Goal: Check status: Check status

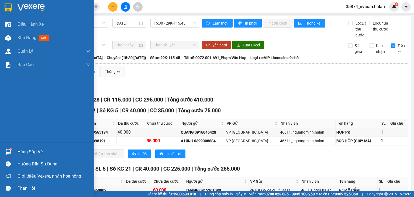
scroll to position [54, 0]
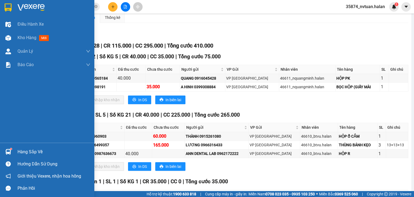
click at [24, 153] on div "Hàng sắp về" at bounding box center [54, 152] width 73 height 8
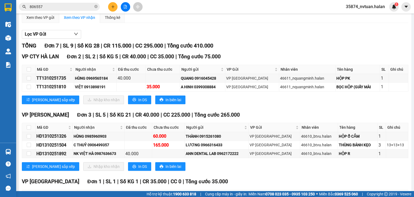
click at [302, 39] on section "Kết quả tìm kiếm ( 302 ) Bộ lọc Mã ĐH Trạng thái Món hàng Thu hộ Tổng cước Chưa…" at bounding box center [207, 98] width 414 height 197
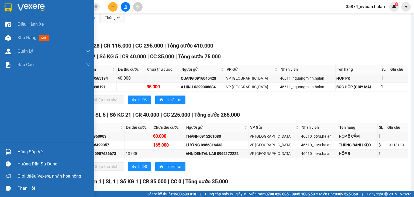
click at [28, 152] on div "Hàng sắp về" at bounding box center [54, 152] width 73 height 8
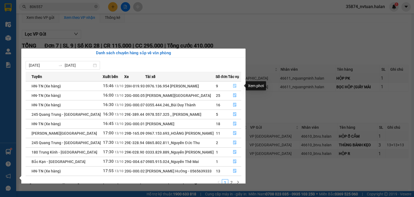
click at [234, 87] on icon "file-done" at bounding box center [234, 86] width 3 height 4
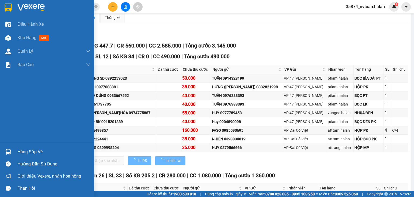
click at [23, 152] on div "Hàng sắp về" at bounding box center [54, 152] width 73 height 8
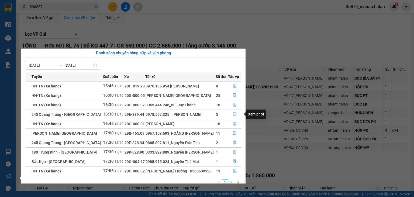
click at [234, 114] on icon "file-done" at bounding box center [235, 114] width 4 height 4
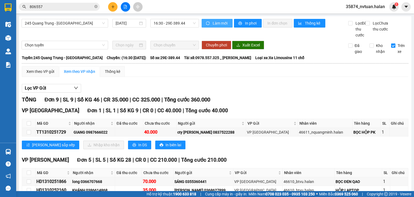
click at [214, 22] on span "Làm mới" at bounding box center [221, 23] width 16 height 6
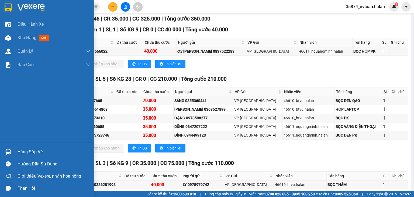
drag, startPoint x: 19, startPoint y: 155, endPoint x: 16, endPoint y: 153, distance: 3.4
click at [19, 155] on div "Hàng sắp về" at bounding box center [54, 152] width 73 height 8
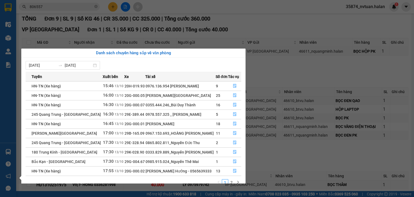
click at [285, 77] on section "Kết quả tìm kiếm ( 302 ) Bộ lọc Mã ĐH Trạng thái Món hàng Thu hộ Tổng cước Chưa…" at bounding box center [207, 98] width 414 height 197
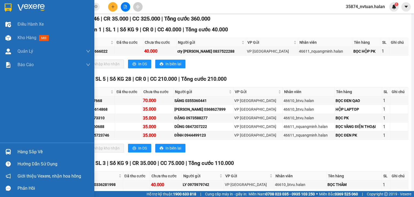
drag, startPoint x: 23, startPoint y: 152, endPoint x: 15, endPoint y: 149, distance: 8.5
click at [23, 152] on div "Hàng sắp về" at bounding box center [54, 152] width 73 height 8
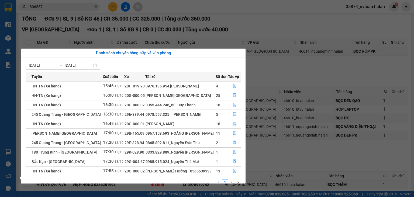
click at [285, 76] on section "Kết quả tìm kiếm ( 302 ) Bộ lọc Mã ĐH Trạng thái Món hàng Thu hộ Tổng cước Chưa…" at bounding box center [207, 98] width 414 height 197
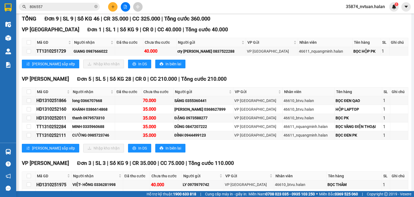
click at [65, 7] on input "806557" at bounding box center [62, 7] width 64 height 6
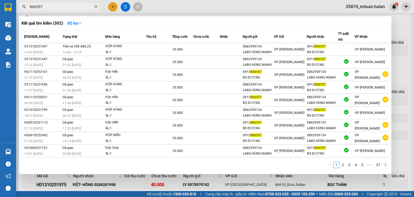
click at [65, 7] on input "806557" at bounding box center [62, 7] width 64 height 6
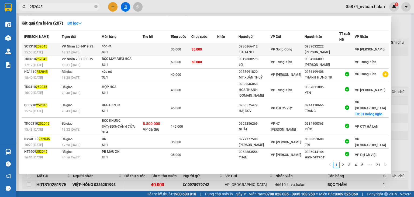
type input "252045"
click at [216, 47] on td "35.000" at bounding box center [204, 49] width 26 height 13
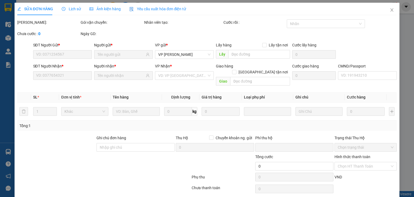
type input "0986866412"
type input "TÚ, 147BT"
type input "0989032222"
type input "[PERSON_NAME]"
type input "0"
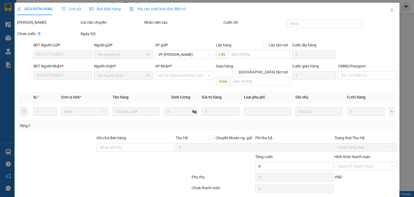
type input "35.000"
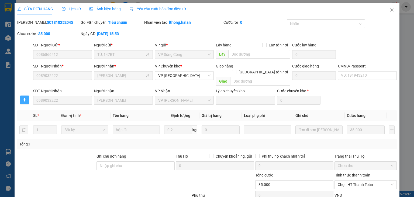
click at [25, 98] on icon "plus" at bounding box center [25, 100] width 0 height 4
click at [34, 104] on span "Chuyển kho" at bounding box center [34, 105] width 22 height 6
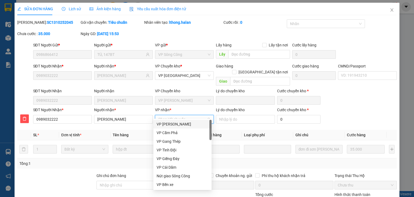
click at [165, 115] on input "VP nhận *" at bounding box center [182, 119] width 49 height 8
type input "sd"
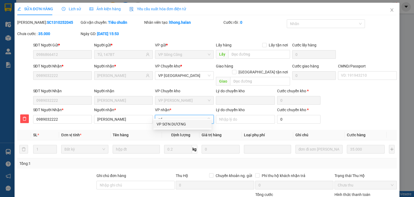
click at [168, 125] on div "VP SƠN DƯƠNG" at bounding box center [183, 124] width 52 height 6
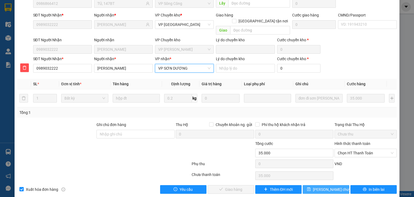
scroll to position [52, 0]
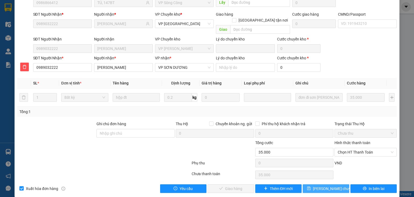
click at [315, 186] on span "[PERSON_NAME] chuyển hoàn" at bounding box center [338, 189] width 51 height 6
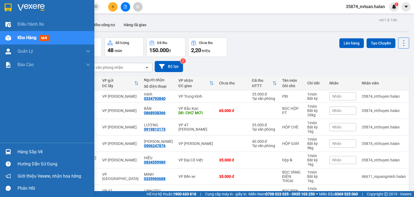
click at [25, 154] on div "Hàng sắp về" at bounding box center [54, 152] width 73 height 8
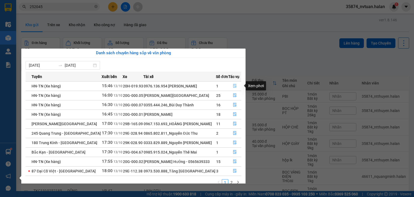
click at [235, 85] on icon "file-done" at bounding box center [234, 86] width 3 height 4
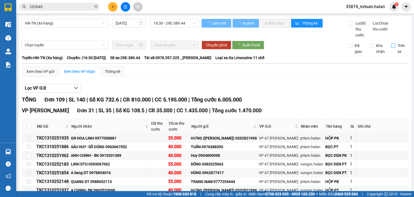
click at [391, 48] on input "Trên xe" at bounding box center [393, 45] width 4 height 4
checkbox input "true"
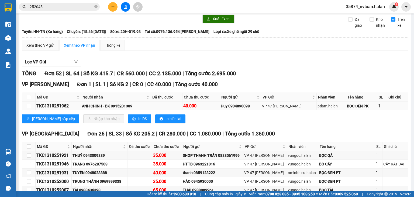
scroll to position [27, 0]
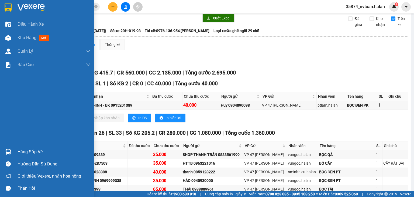
click at [35, 154] on div "Hàng sắp về" at bounding box center [54, 152] width 73 height 8
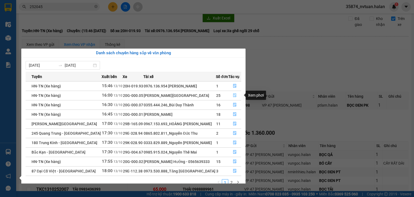
click at [234, 94] on icon "file-done" at bounding box center [234, 96] width 3 height 4
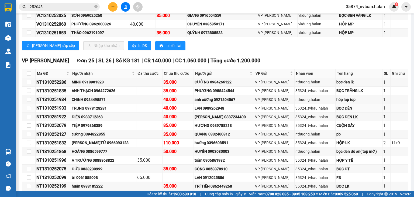
scroll to position [216, 0]
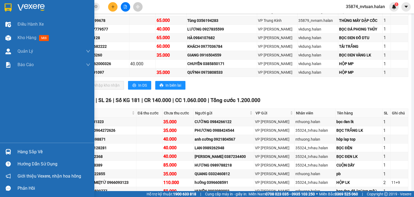
click at [35, 155] on div "Hàng sắp về" at bounding box center [54, 152] width 73 height 8
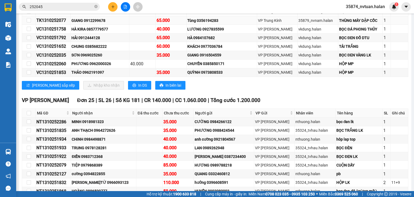
drag, startPoint x: 295, startPoint y: 99, endPoint x: 95, endPoint y: 21, distance: 214.1
click at [294, 97] on section "Kết quả tìm kiếm ( 207 ) Bộ lọc Mã ĐH Trạng thái Món hàng Thu hộ Tổng cước Chưa…" at bounding box center [207, 98] width 414 height 197
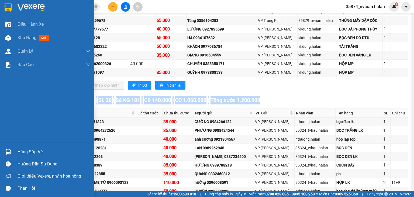
drag, startPoint x: 27, startPoint y: 150, endPoint x: 3, endPoint y: 124, distance: 35.3
click at [26, 150] on div "Hàng sắp về" at bounding box center [54, 152] width 73 height 8
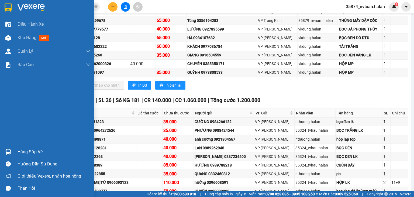
drag, startPoint x: 12, startPoint y: 149, endPoint x: 15, endPoint y: 149, distance: 3.0
click at [14, 149] on div "Hàng sắp về" at bounding box center [47, 152] width 94 height 12
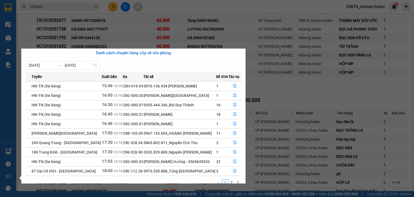
drag, startPoint x: 265, startPoint y: 92, endPoint x: 98, endPoint y: 1, distance: 190.2
click at [265, 92] on section "Kết quả tìm kiếm ( 207 ) Bộ lọc Mã ĐH Trạng thái Món hàng Thu hộ Tổng cước Chưa…" at bounding box center [207, 98] width 414 height 197
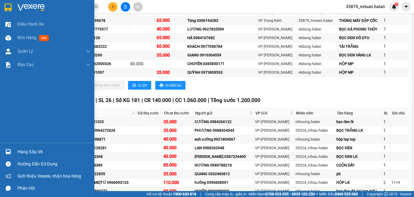
click at [19, 154] on div "Hàng sắp về" at bounding box center [54, 152] width 73 height 8
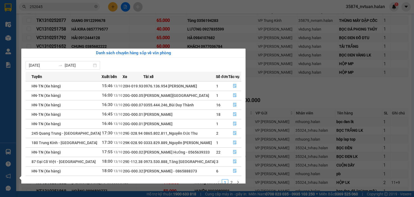
drag, startPoint x: 271, startPoint y: 105, endPoint x: 0, endPoint y: 145, distance: 273.6
click at [269, 105] on section "Kết quả tìm kiếm ( 207 ) Bộ lọc Mã ĐH Trạng thái Món hàng Thu hộ Tổng cước Chưa…" at bounding box center [207, 98] width 414 height 197
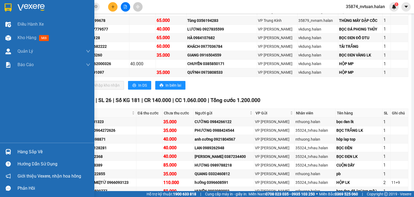
click at [20, 152] on div "Hàng sắp về" at bounding box center [54, 152] width 73 height 8
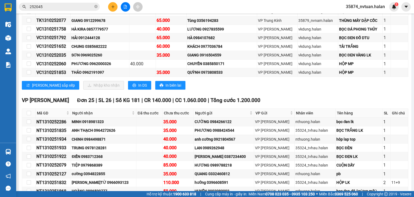
click at [275, 92] on section "Kết quả tìm kiếm ( 207 ) Bộ lọc Mã ĐH Trạng thái Món hàng Thu hộ Tổng cước Chưa…" at bounding box center [207, 98] width 414 height 197
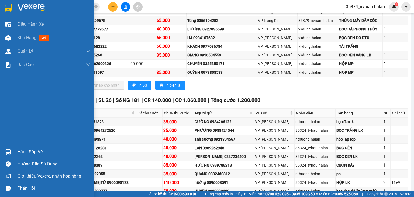
drag, startPoint x: 19, startPoint y: 150, endPoint x: 9, endPoint y: 93, distance: 58.2
click at [19, 150] on div "Hàng sắp về" at bounding box center [54, 152] width 73 height 8
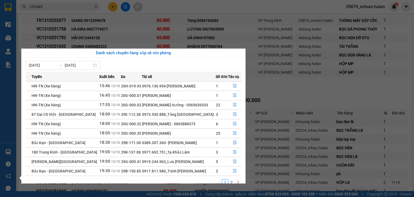
click at [274, 97] on section "Kết quả tìm kiếm ( 207 ) Bộ lọc Mã ĐH Trạng thái Món hàng Thu hộ Tổng cước Chưa…" at bounding box center [207, 98] width 414 height 197
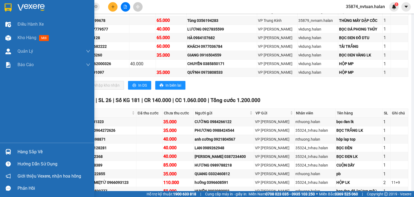
click at [23, 152] on div "Hàng sắp về" at bounding box center [54, 152] width 73 height 8
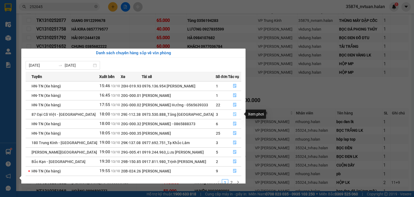
click at [235, 113] on icon "file-done" at bounding box center [235, 114] width 4 height 4
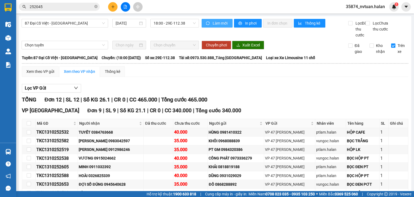
click at [215, 23] on span "Làm mới" at bounding box center [221, 23] width 16 height 6
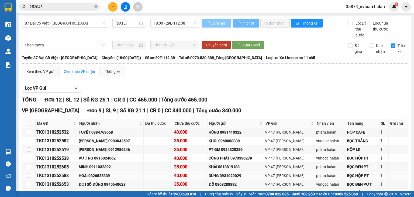
scroll to position [114, 0]
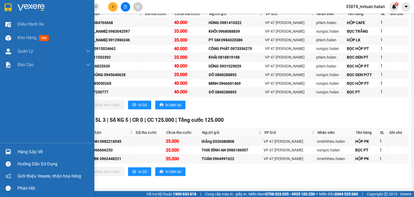
drag, startPoint x: 24, startPoint y: 150, endPoint x: 2, endPoint y: 136, distance: 26.4
click at [24, 150] on div "Hàng sắp về" at bounding box center [54, 152] width 73 height 8
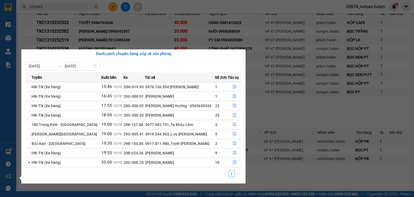
click at [294, 114] on section "Kết quả tìm kiếm ( 207 ) Bộ lọc Mã ĐH Trạng thái Món hàng Thu hộ Tổng cước Chưa…" at bounding box center [207, 98] width 414 height 197
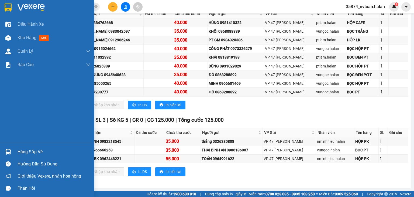
click at [22, 148] on div "Hàng sắp về" at bounding box center [54, 152] width 73 height 8
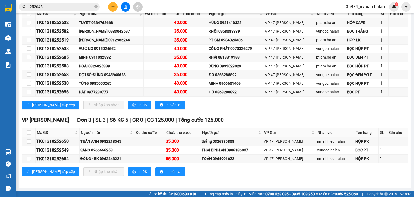
click at [276, 113] on section "Kết quả tìm kiếm ( 207 ) Bộ lọc Mã ĐH Trạng thái Món hàng Thu hộ Tổng cước Chưa…" at bounding box center [207, 98] width 414 height 197
click at [58, 7] on input "252045" at bounding box center [62, 7] width 64 height 6
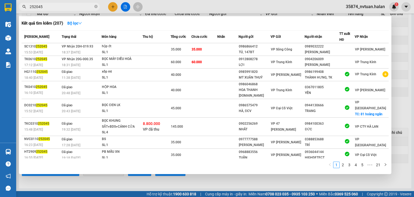
drag, startPoint x: 57, startPoint y: 7, endPoint x: 57, endPoint y: 11, distance: 4.3
click at [57, 10] on span "252045" at bounding box center [59, 7] width 81 height 8
click at [96, 6] on icon "close-circle" at bounding box center [95, 6] width 3 height 3
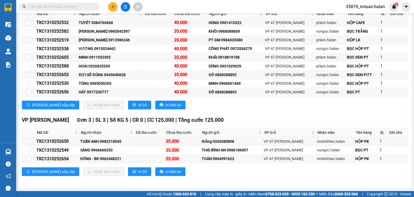
click at [71, 7] on input "text" at bounding box center [62, 7] width 64 height 6
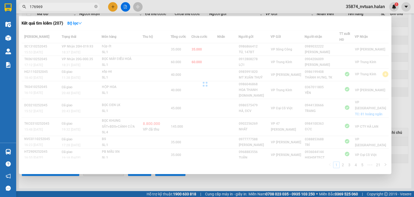
type input "176969"
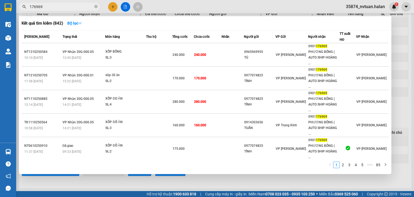
click at [393, 60] on div at bounding box center [207, 98] width 414 height 197
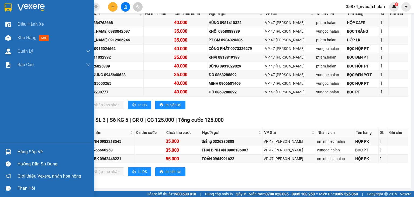
click at [25, 153] on div "Hàng sắp về" at bounding box center [54, 152] width 73 height 8
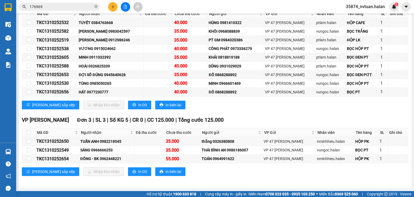
click at [287, 109] on section "Kết quả tìm kiếm ( 842 ) Bộ lọc Mã ĐH Trạng thái Món hàng Thu hộ Tổng cước Chưa…" at bounding box center [207, 98] width 414 height 197
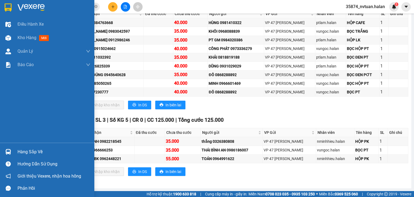
click at [20, 149] on div "Hàng sắp về" at bounding box center [54, 152] width 73 height 8
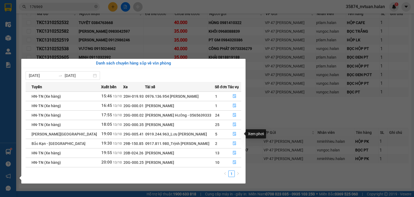
click at [272, 116] on section "Kết quả tìm kiếm ( 842 ) Bộ lọc Mã ĐH Trạng thái Món hàng Thu hộ Tổng cước Chưa…" at bounding box center [207, 98] width 414 height 197
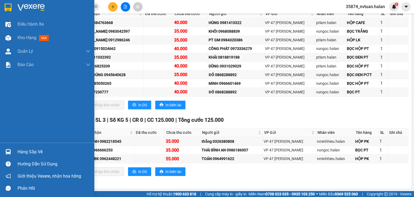
drag, startPoint x: 32, startPoint y: 151, endPoint x: 30, endPoint y: 145, distance: 6.8
click at [33, 151] on div "Hàng sắp về" at bounding box center [54, 152] width 73 height 8
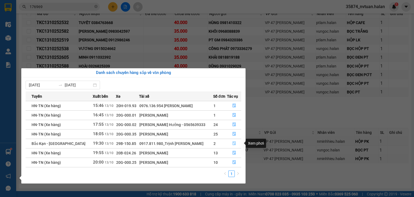
click at [234, 146] on button "button" at bounding box center [234, 143] width 14 height 9
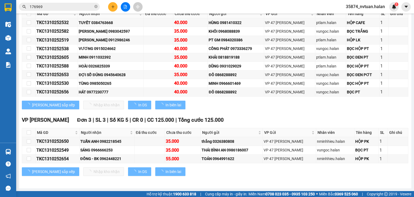
scroll to position [37, 0]
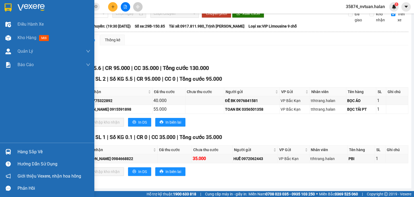
click at [27, 152] on div "Hàng sắp về" at bounding box center [54, 152] width 73 height 8
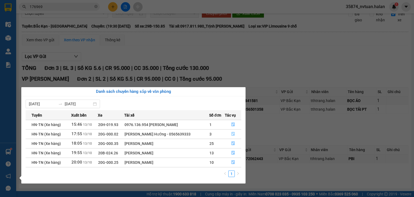
drag, startPoint x: 232, startPoint y: 133, endPoint x: 221, endPoint y: 117, distance: 19.6
click at [231, 133] on icon "file-done" at bounding box center [233, 134] width 4 height 4
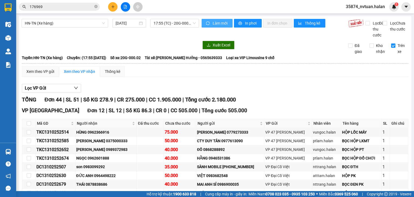
click at [222, 25] on span "Làm mới" at bounding box center [221, 23] width 16 height 6
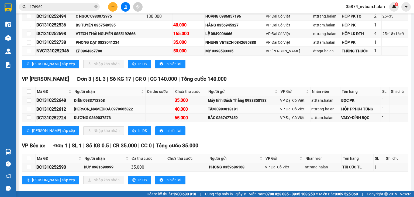
scroll to position [511, 0]
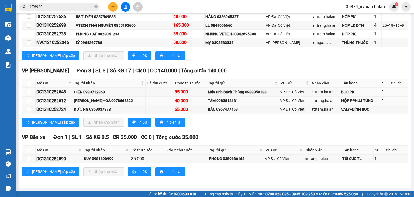
drag, startPoint x: 28, startPoint y: 92, endPoint x: 32, endPoint y: 104, distance: 12.6
click at [28, 92] on input "checkbox" at bounding box center [29, 92] width 4 height 4
checkbox input "true"
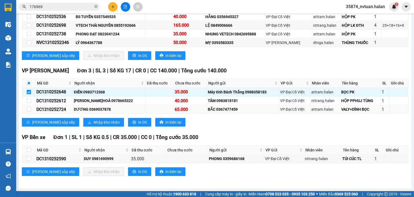
click at [31, 109] on td at bounding box center [28, 109] width 13 height 9
click at [27, 109] on input "checkbox" at bounding box center [29, 109] width 4 height 4
checkbox input "true"
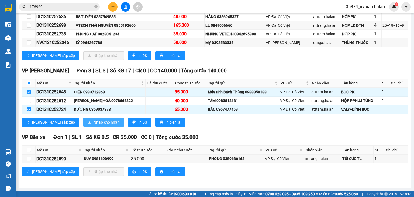
click at [94, 122] on span "Nhập kho nhận" at bounding box center [107, 122] width 26 height 6
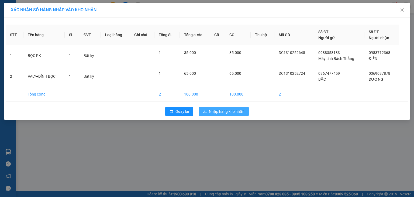
click at [214, 111] on span "Nhập hàng kho nhận" at bounding box center [227, 111] width 36 height 6
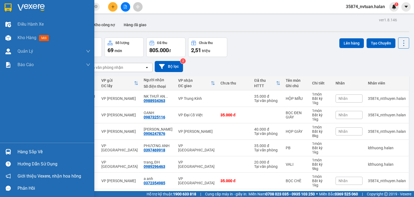
click at [18, 152] on div "Hàng sắp về" at bounding box center [54, 152] width 73 height 8
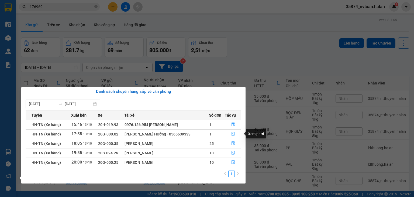
click at [231, 134] on icon "file-done" at bounding box center [233, 134] width 4 height 4
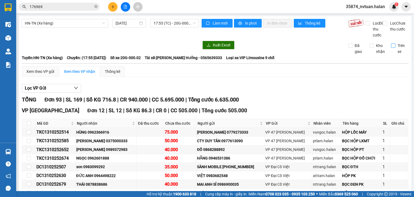
click at [391, 54] on label "Trên xe" at bounding box center [400, 49] width 18 height 12
click at [391, 48] on input "Trên xe" at bounding box center [393, 45] width 4 height 4
checkbox input "true"
drag, startPoint x: 218, startPoint y: 23, endPoint x: 73, endPoint y: 102, distance: 165.1
click at [218, 23] on span "Làm mới" at bounding box center [221, 23] width 16 height 6
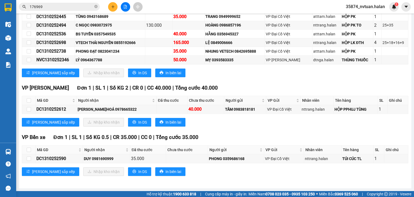
scroll to position [494, 0]
click at [28, 101] on input "checkbox" at bounding box center [29, 100] width 4 height 4
checkbox input "true"
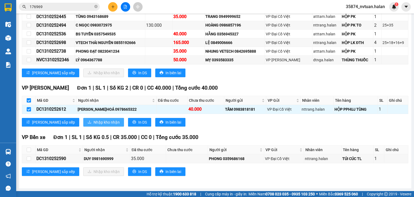
click at [94, 121] on span "Nhập kho nhận" at bounding box center [107, 122] width 26 height 6
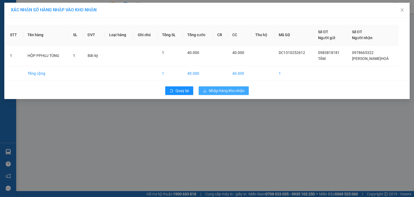
click at [221, 94] on button "Nhập hàng kho nhận" at bounding box center [224, 90] width 50 height 9
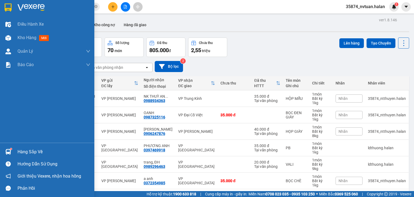
drag, startPoint x: 26, startPoint y: 153, endPoint x: 18, endPoint y: 154, distance: 7.6
click at [26, 153] on div "Hàng sắp về" at bounding box center [54, 152] width 73 height 8
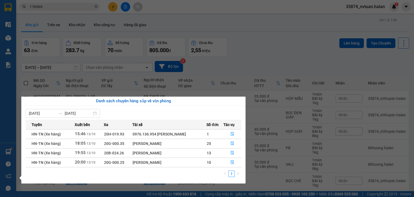
click at [265, 56] on section "Kết quả tìm kiếm ( 842 ) Bộ lọc Mã ĐH Trạng thái Món hàng Thu hộ Tổng cước Chưa…" at bounding box center [207, 98] width 414 height 197
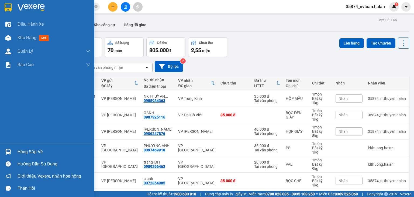
click at [24, 150] on div "Hàng sắp về" at bounding box center [54, 152] width 73 height 8
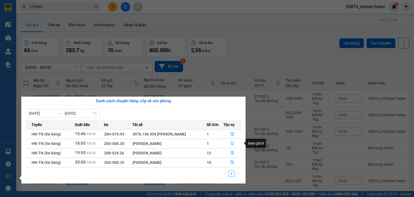
click at [233, 146] on button "button" at bounding box center [232, 143] width 17 height 9
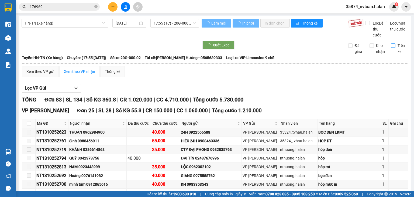
click at [391, 48] on input "Trên xe" at bounding box center [393, 45] width 4 height 4
checkbox input "true"
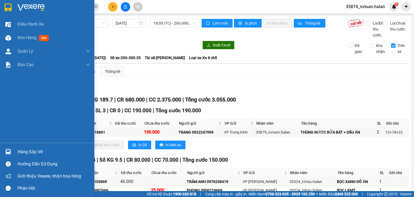
click at [23, 150] on div "Hàng sắp về" at bounding box center [54, 152] width 73 height 8
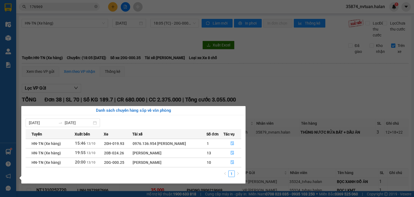
click at [275, 101] on section "Kết quả tìm kiếm ( 842 ) Bộ lọc Mã ĐH Trạng thái Món hàng Thu hộ Tổng cước Chưa…" at bounding box center [207, 98] width 414 height 197
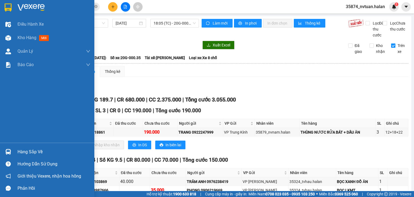
click at [20, 154] on div "Hàng sắp về" at bounding box center [54, 152] width 73 height 8
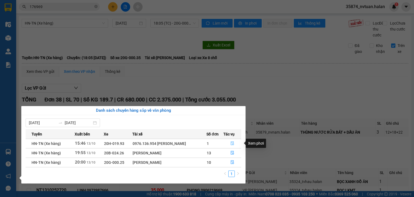
drag, startPoint x: 234, startPoint y: 143, endPoint x: 302, endPoint y: 102, distance: 79.1
click at [234, 143] on button "button" at bounding box center [232, 143] width 17 height 9
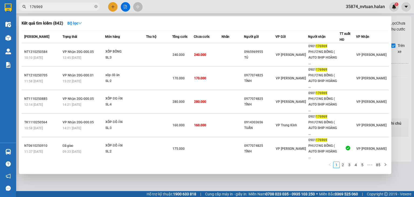
click at [50, 8] on input "176969" at bounding box center [62, 7] width 64 height 6
click at [50, 7] on input "176969" at bounding box center [62, 7] width 64 height 6
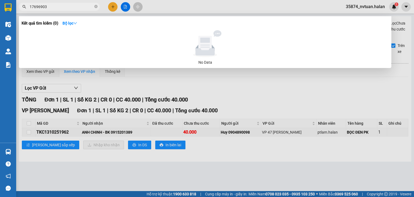
click at [50, 7] on input "17696903" at bounding box center [62, 7] width 64 height 6
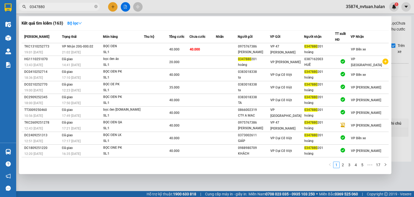
type input "0347880"
click at [402, 108] on div at bounding box center [207, 98] width 414 height 197
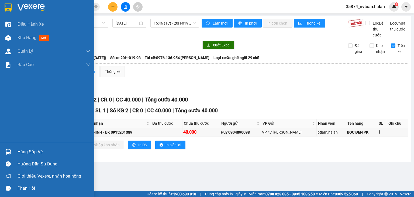
click at [25, 149] on div "Hàng sắp về" at bounding box center [54, 152] width 73 height 8
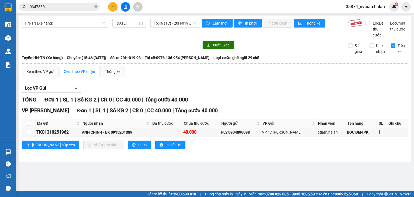
drag, startPoint x: 273, startPoint y: 100, endPoint x: 116, endPoint y: 10, distance: 180.6
click at [273, 100] on section "Kết quả tìm kiếm ( 163 ) Bộ lọc Mã ĐH Trạng thái Món hàng Thu hộ Tổng cước Chưa…" at bounding box center [207, 98] width 414 height 197
click at [126, 7] on icon "file-add" at bounding box center [126, 7] width 4 height 4
click at [50, 24] on span "HN-TN (Xe hàng)" at bounding box center [65, 23] width 80 height 8
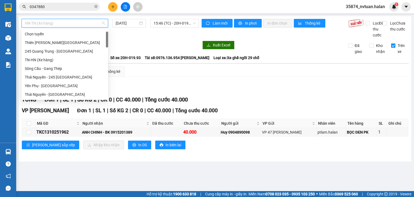
scroll to position [9, 0]
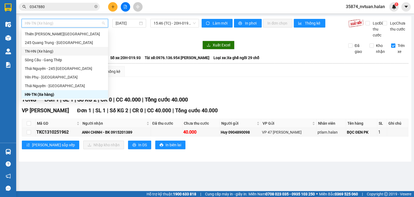
click at [49, 50] on div "TN-HN (Xe hàng)" at bounding box center [65, 51] width 80 height 6
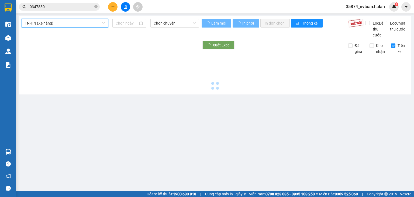
type input "[DATE]"
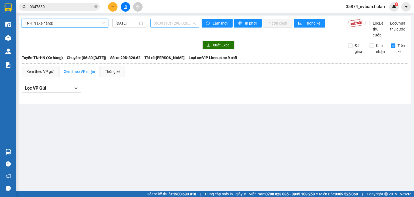
click at [160, 23] on span "06:30 (TC) - 29D-326.62" at bounding box center [175, 23] width 42 height 8
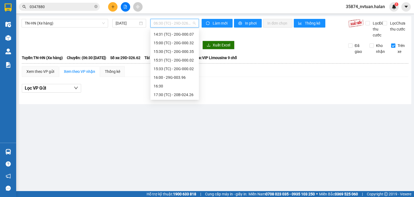
scroll to position [216, 0]
click at [185, 94] on div "17:30 (TC) - 20B-024.26" at bounding box center [175, 94] width 42 height 6
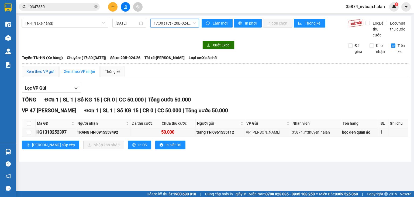
drag, startPoint x: 36, startPoint y: 77, endPoint x: 39, endPoint y: 77, distance: 3.2
click at [37, 74] on div "Xem theo VP gửi" at bounding box center [40, 71] width 28 height 6
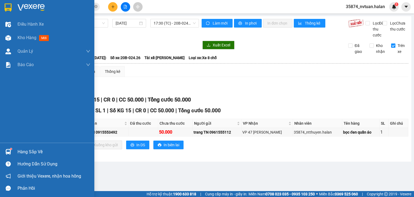
click at [24, 152] on div "Hàng sắp về" at bounding box center [54, 152] width 73 height 8
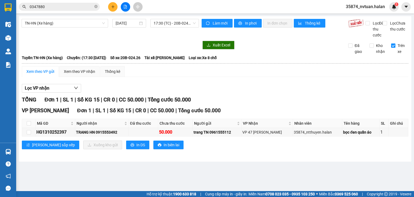
click at [304, 107] on section "Kết quả tìm kiếm ( 163 ) Bộ lọc Mã ĐH Trạng thái Món hàng Thu hộ Tổng cước Chưa…" at bounding box center [207, 98] width 414 height 197
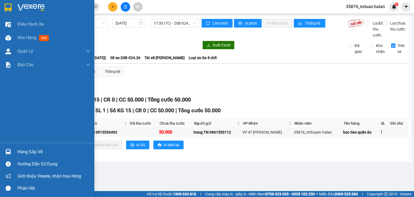
click at [26, 157] on div "Hàng sắp về Hướng dẫn sử dụng Giới thiệu Vexere, nhận hoa hồng Phản hồi" at bounding box center [47, 169] width 94 height 52
drag, startPoint x: 24, startPoint y: 153, endPoint x: 29, endPoint y: 152, distance: 4.7
click at [25, 152] on div "Hàng sắp về" at bounding box center [54, 152] width 73 height 8
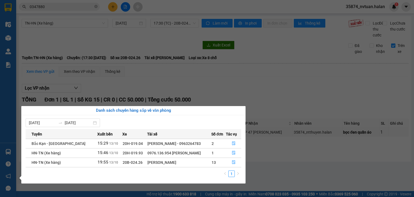
click at [273, 110] on section "Kết quả tìm kiếm ( 163 ) Bộ lọc Mã ĐH Trạng thái Món hàng Thu hộ Tổng cước Chưa…" at bounding box center [207, 98] width 414 height 197
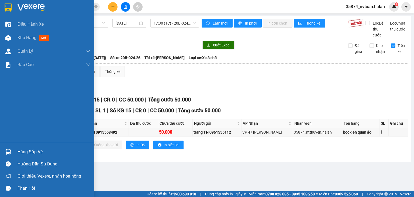
drag, startPoint x: 15, startPoint y: 150, endPoint x: 15, endPoint y: 147, distance: 3.2
click at [16, 150] on div "Hàng sắp về" at bounding box center [47, 152] width 94 height 12
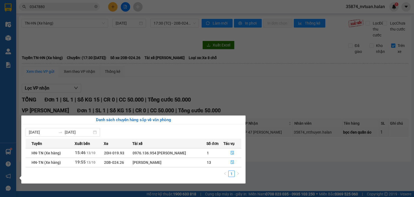
drag, startPoint x: 276, startPoint y: 93, endPoint x: 155, endPoint y: 30, distance: 137.1
click at [262, 85] on section "Kết quả tìm kiếm ( 163 ) Bộ lọc Mã ĐH Trạng thái Món hàng Thu hộ Tổng cước Chưa…" at bounding box center [207, 98] width 414 height 197
